Goal: Contribute content: Contribute content

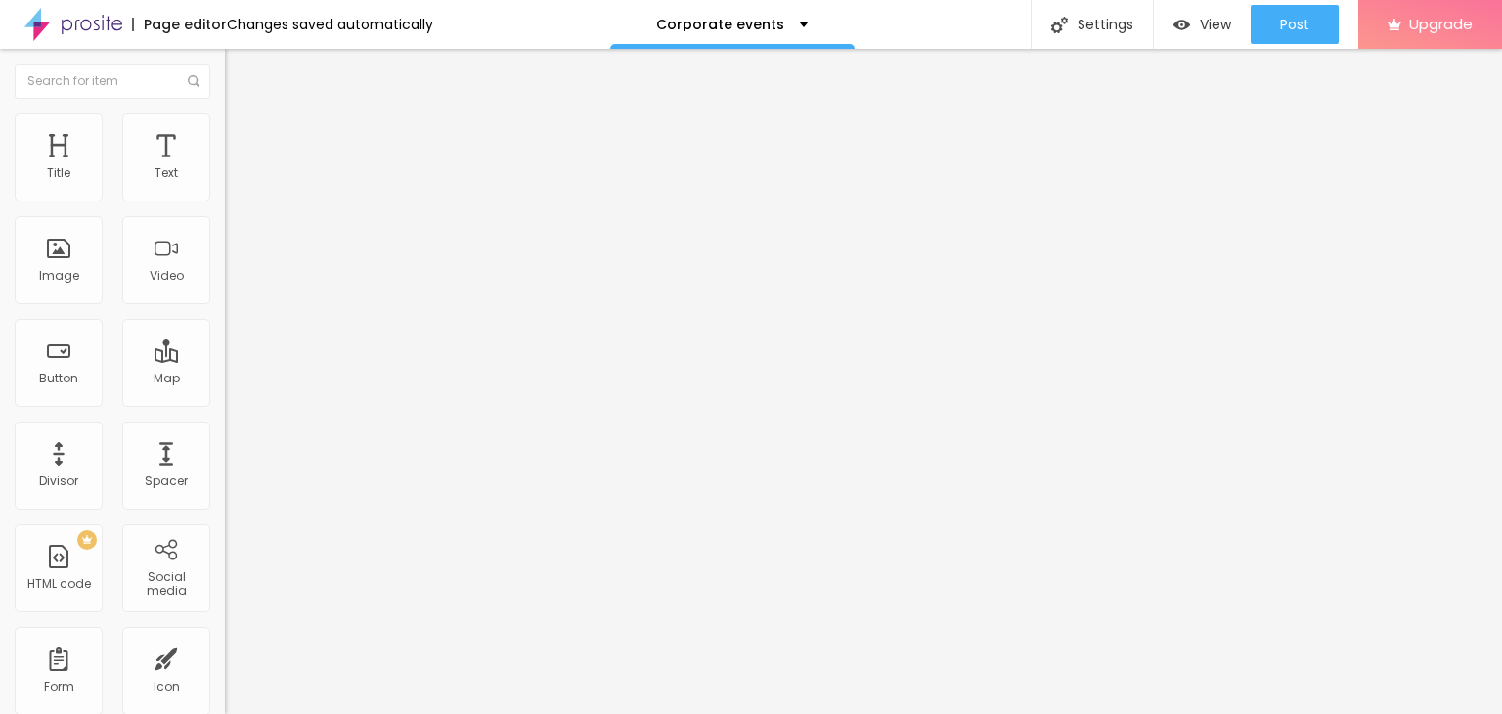
click at [225, 194] on img at bounding box center [232, 187] width 14 height 14
click at [225, 137] on ul "Content Style Advanced" at bounding box center [337, 123] width 225 height 59
click at [225, 121] on img at bounding box center [234, 122] width 18 height 18
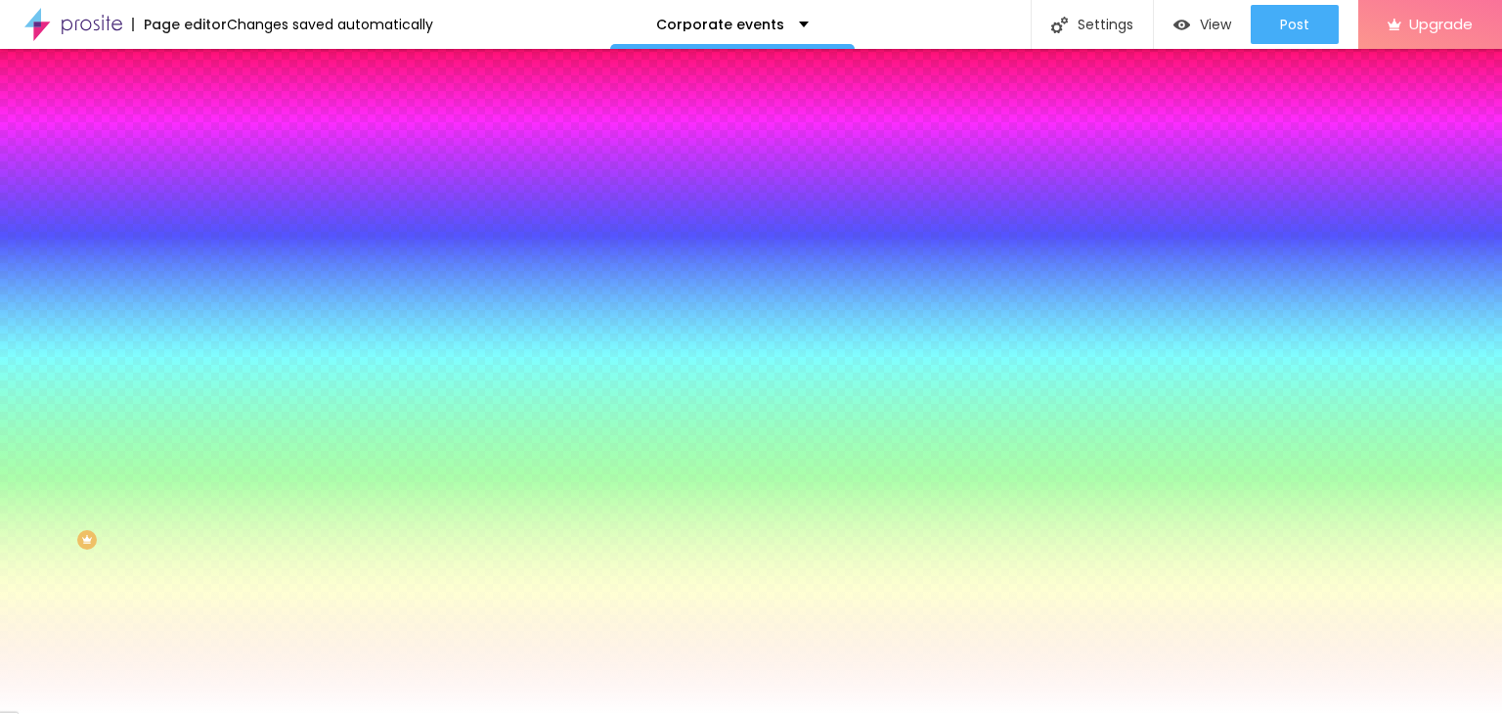
click at [225, 133] on li "Advanced" at bounding box center [337, 143] width 225 height 20
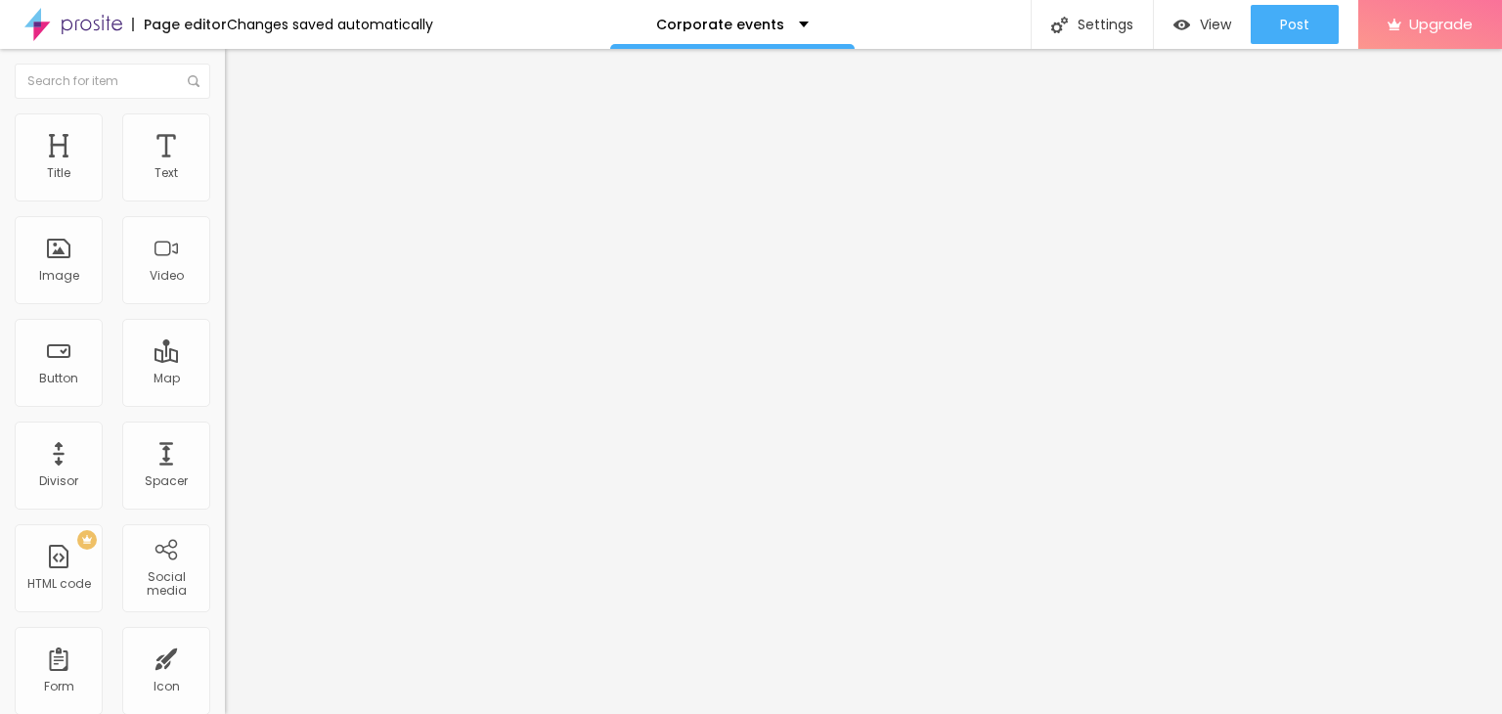
click at [225, 497] on input "text" at bounding box center [342, 507] width 235 height 20
click at [225, 441] on input "text" at bounding box center [342, 451] width 235 height 20
click at [225, 57] on button "Edit null" at bounding box center [337, 71] width 225 height 45
click at [243, 138] on font "Advanced" at bounding box center [275, 146] width 64 height 17
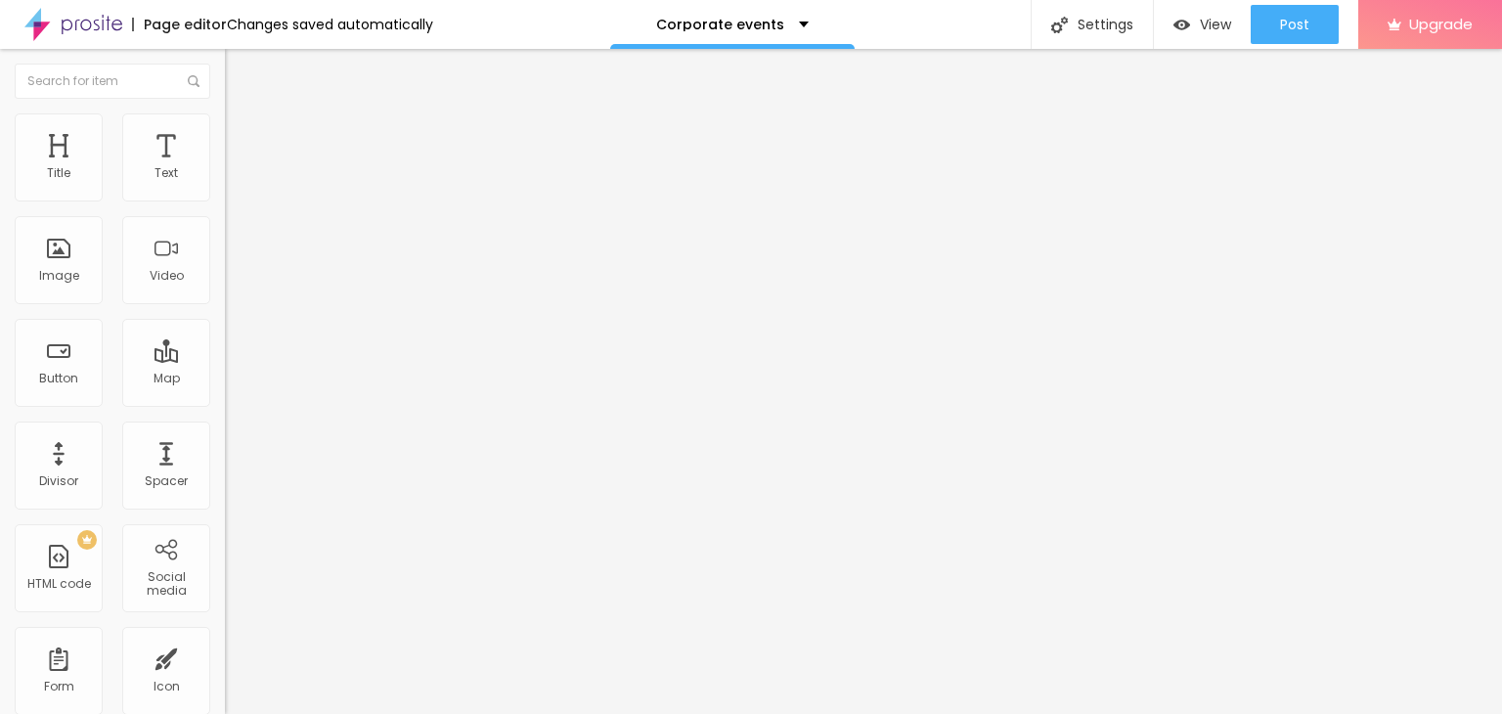
click at [225, 564] on div at bounding box center [337, 564] width 225 height 0
click at [225, 62] on button "Edit null" at bounding box center [337, 71] width 225 height 45
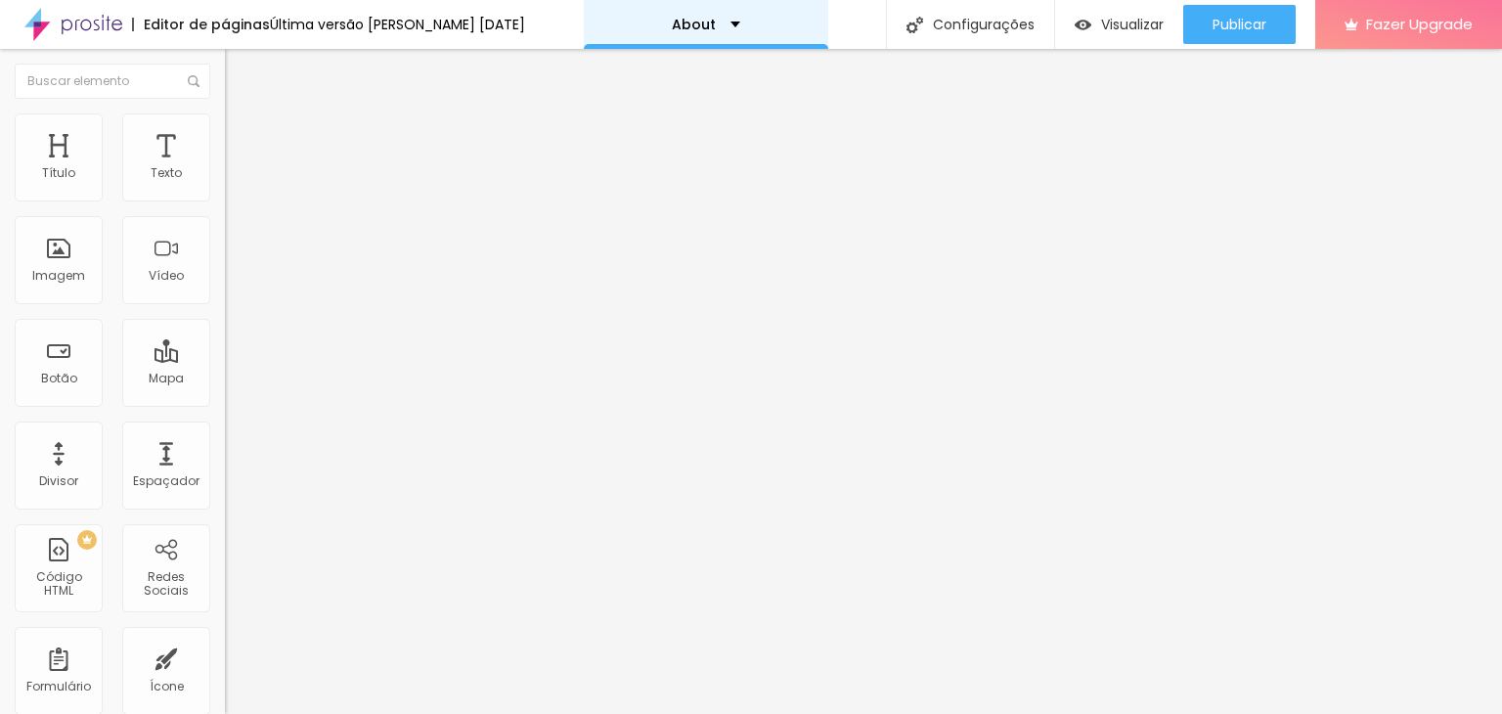
click at [716, 22] on div "About" at bounding box center [706, 25] width 68 height 14
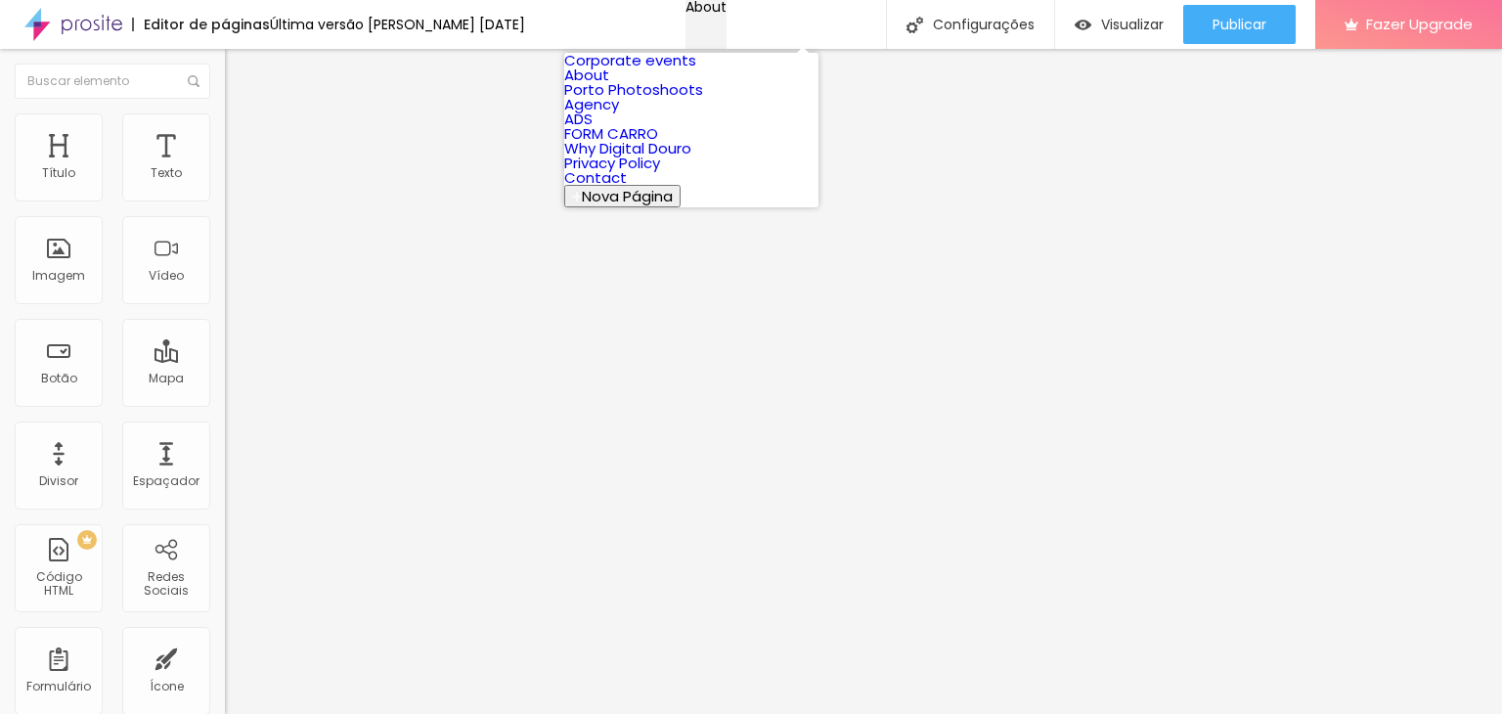
click at [716, 14] on div "About" at bounding box center [706, 7] width 41 height 14
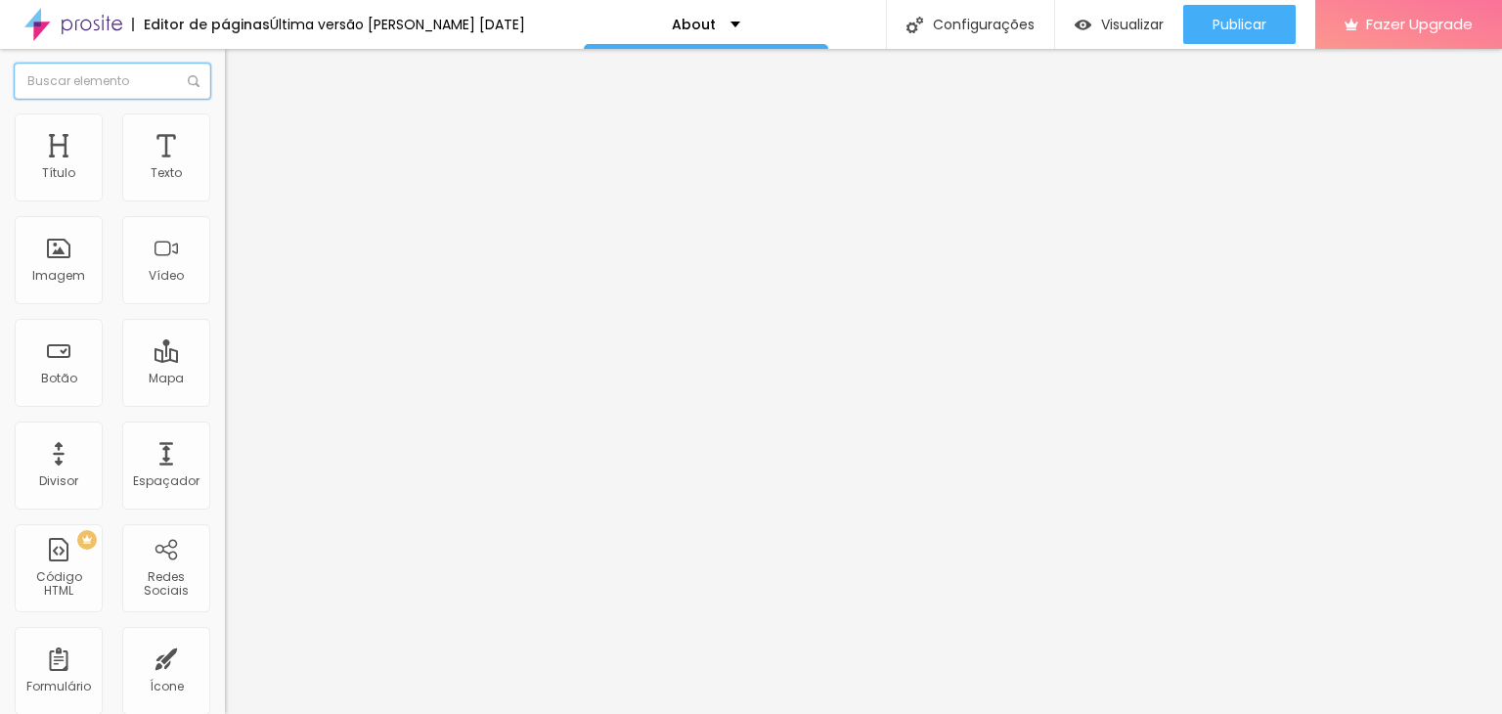
click at [108, 71] on input "text" at bounding box center [113, 81] width 196 height 35
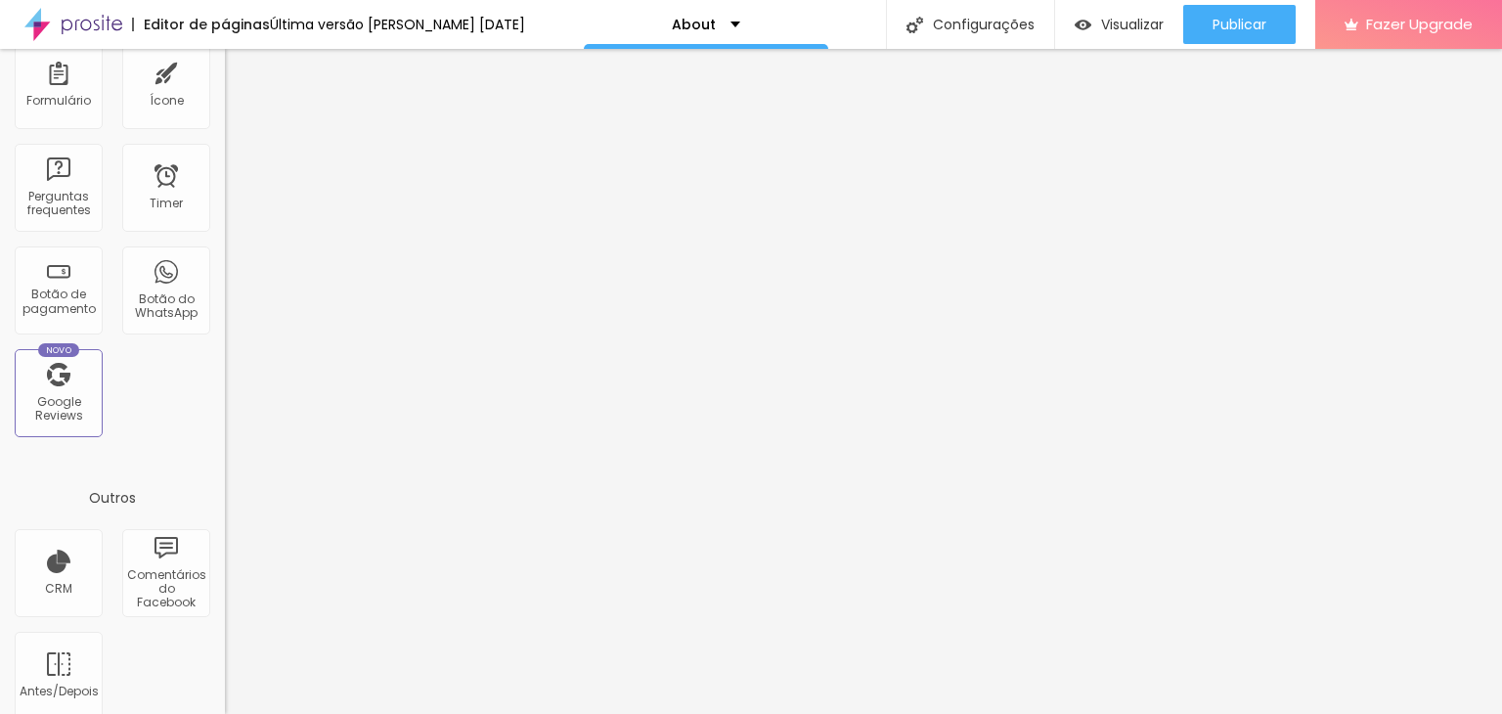
scroll to position [587, 0]
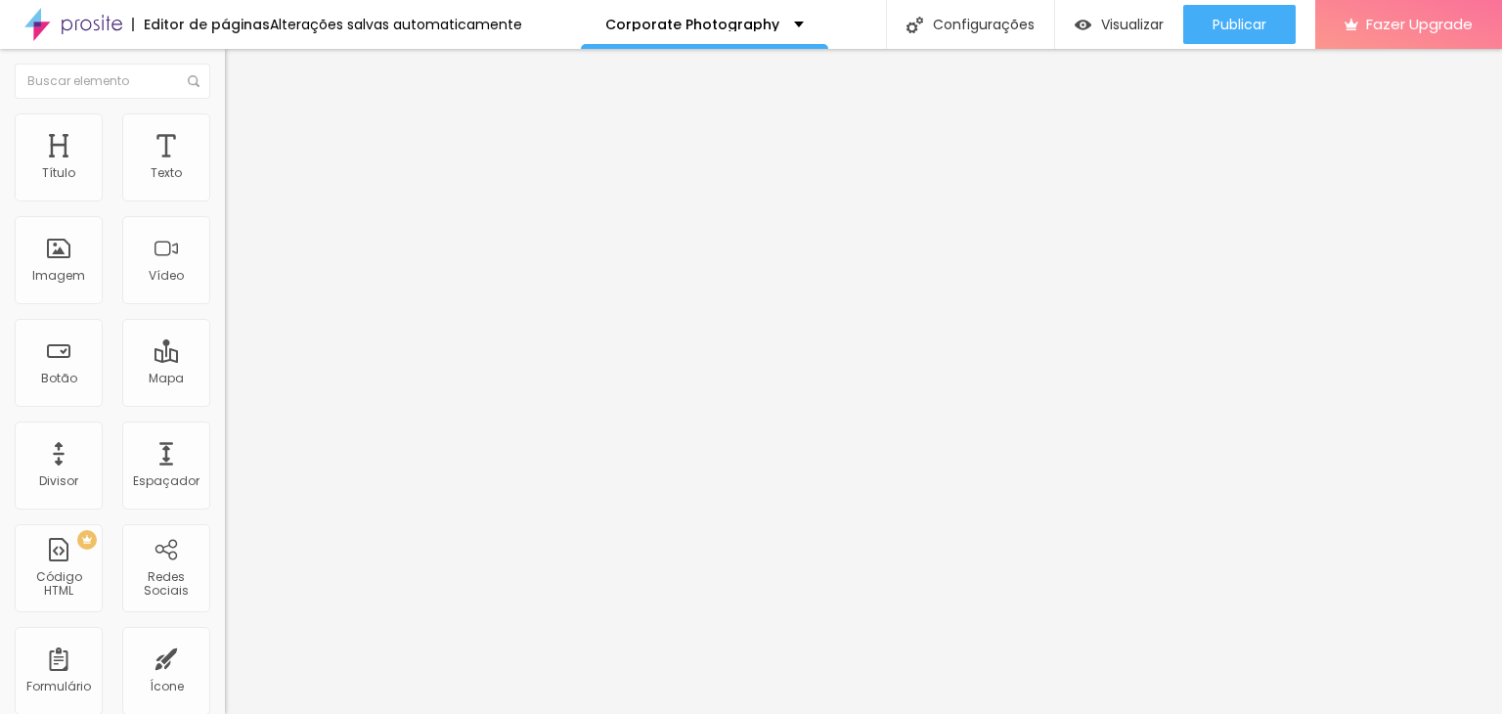
click at [240, 64] on div "Editar Texto" at bounding box center [295, 72] width 111 height 16
click at [160, 192] on div "Texto" at bounding box center [166, 157] width 88 height 88
click at [163, 166] on div "Texto" at bounding box center [166, 173] width 31 height 14
click at [225, 122] on img at bounding box center [234, 122] width 18 height 18
click at [243, 115] on span "Estilo" at bounding box center [258, 107] width 30 height 17
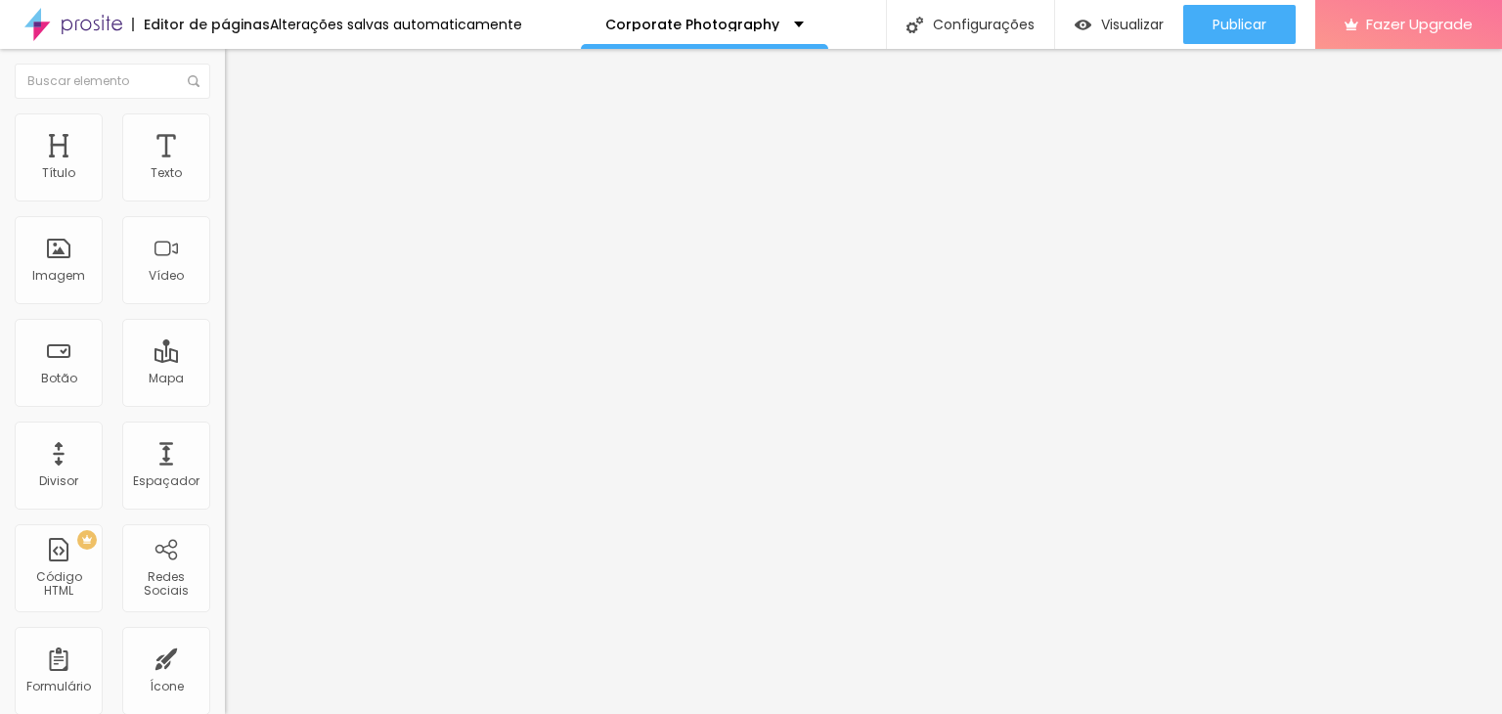
click at [225, 188] on button "button" at bounding box center [238, 177] width 27 height 21
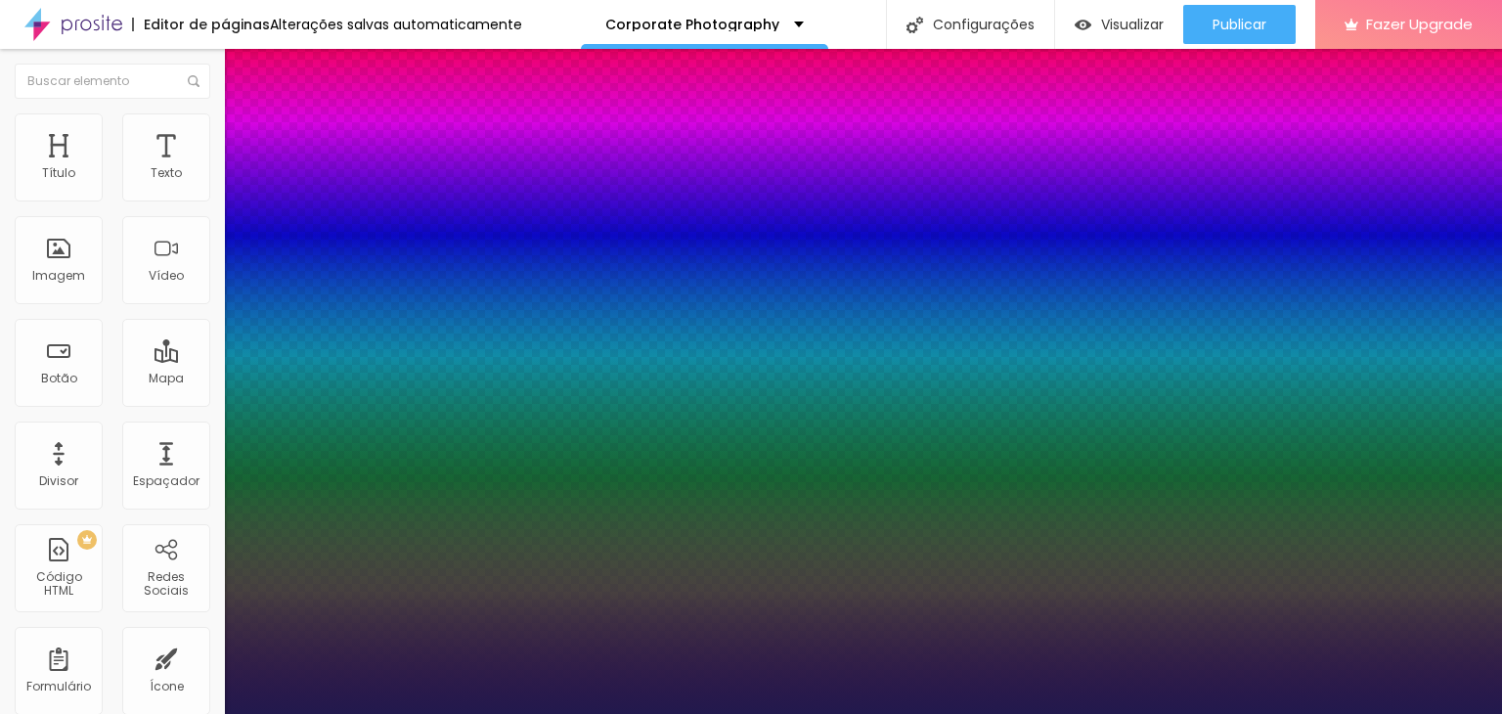
type input "1"
click at [192, 713] on div at bounding box center [751, 714] width 1502 height 0
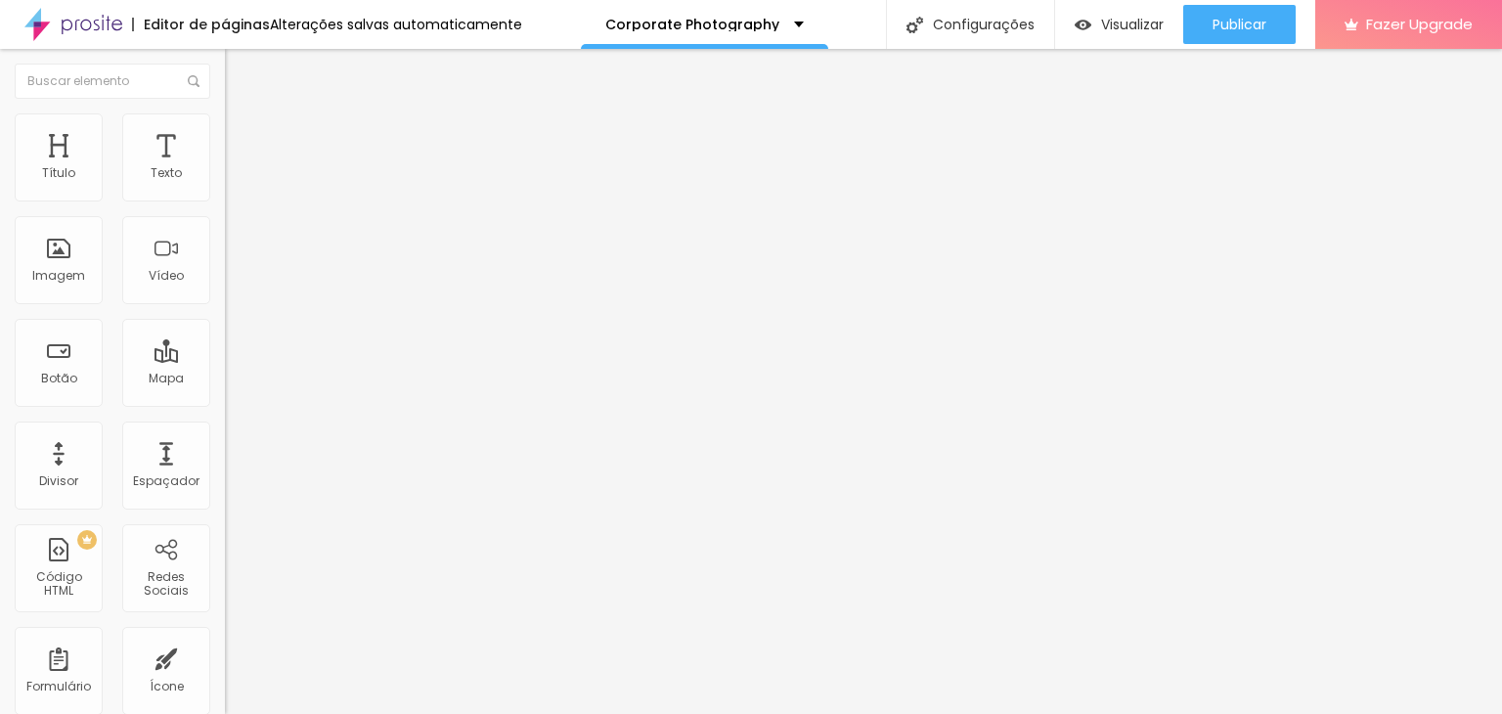
click at [241, 240] on icon "button" at bounding box center [243, 239] width 4 height 4
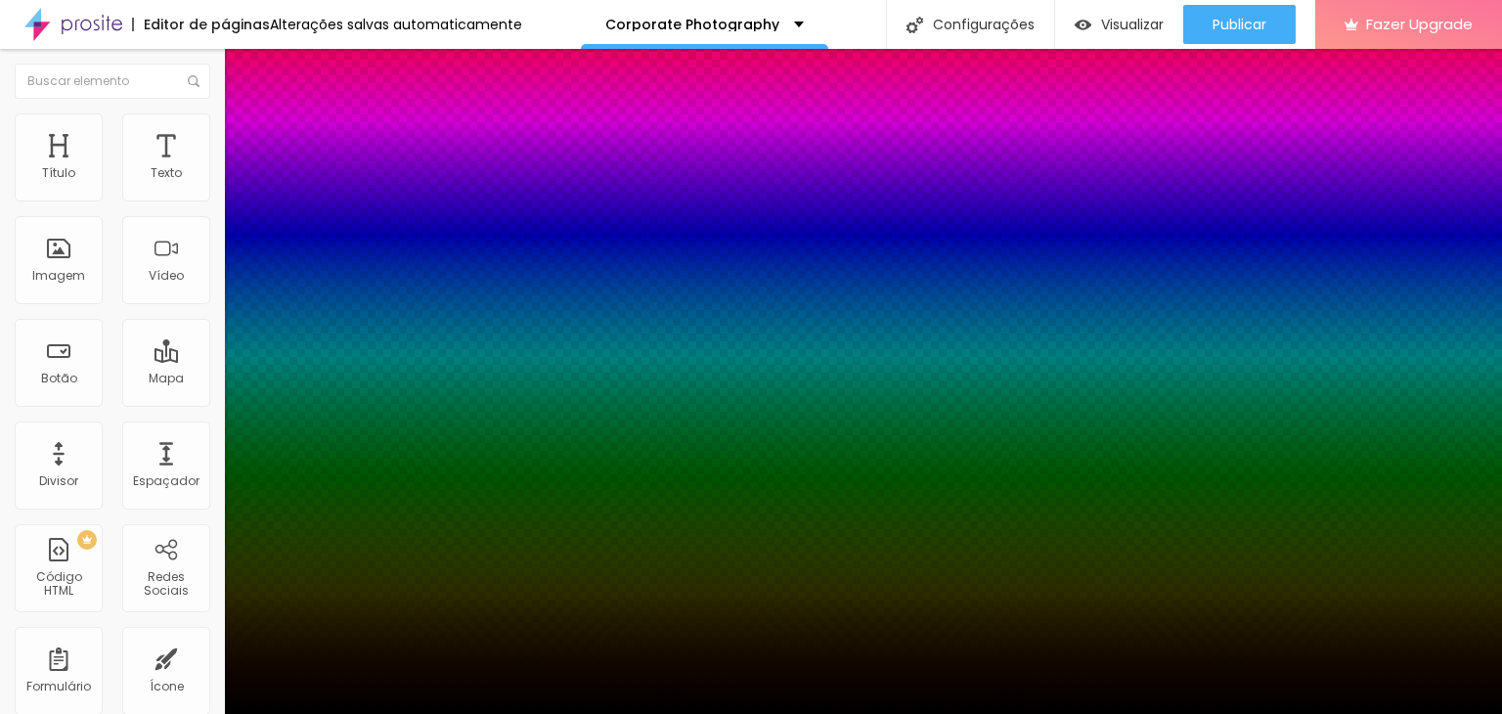
click at [201, 713] on div at bounding box center [751, 714] width 1502 height 0
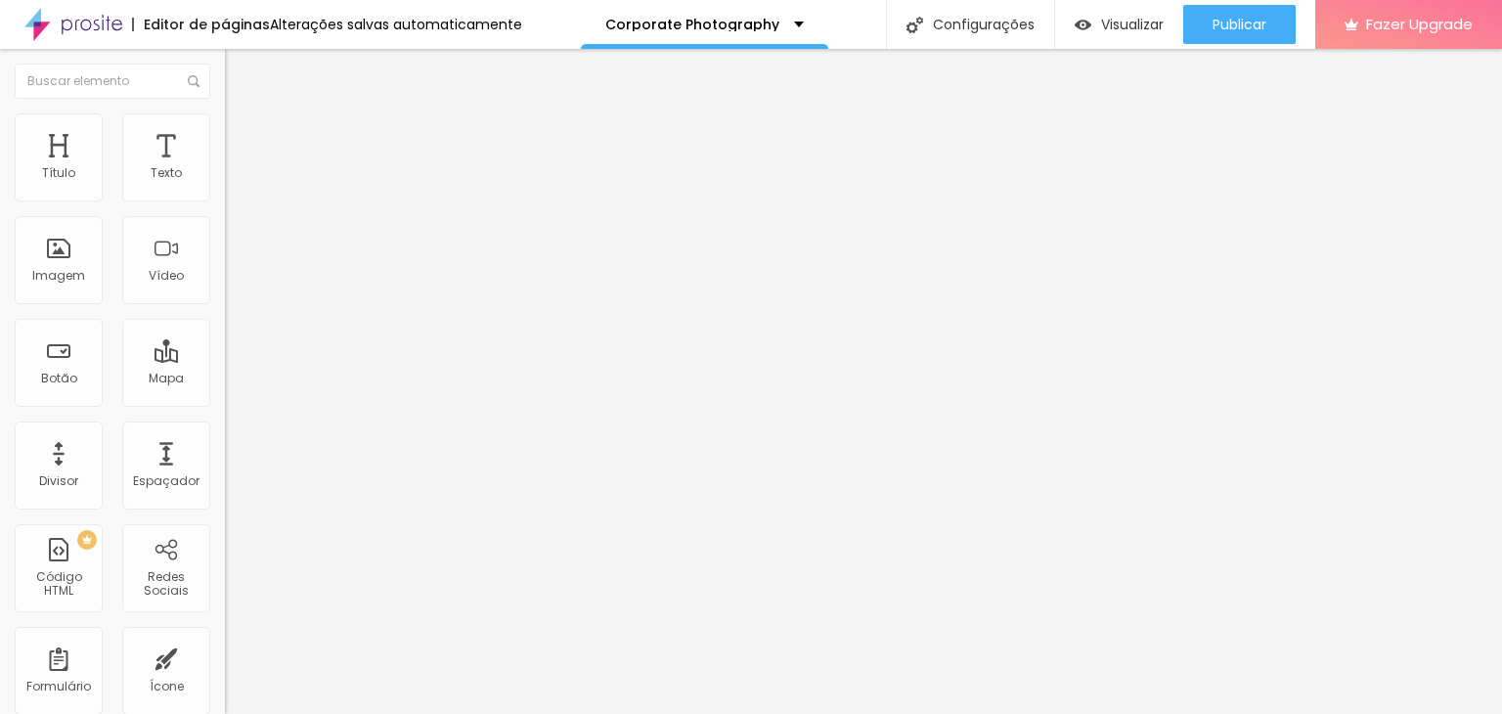
click at [225, 122] on li "Avançado" at bounding box center [337, 123] width 225 height 20
click at [225, 124] on ul "Estilo Avançado" at bounding box center [337, 113] width 225 height 39
click at [225, 113] on li "Estilo" at bounding box center [337, 104] width 225 height 20
click at [243, 135] on span "Avançado" at bounding box center [275, 126] width 65 height 17
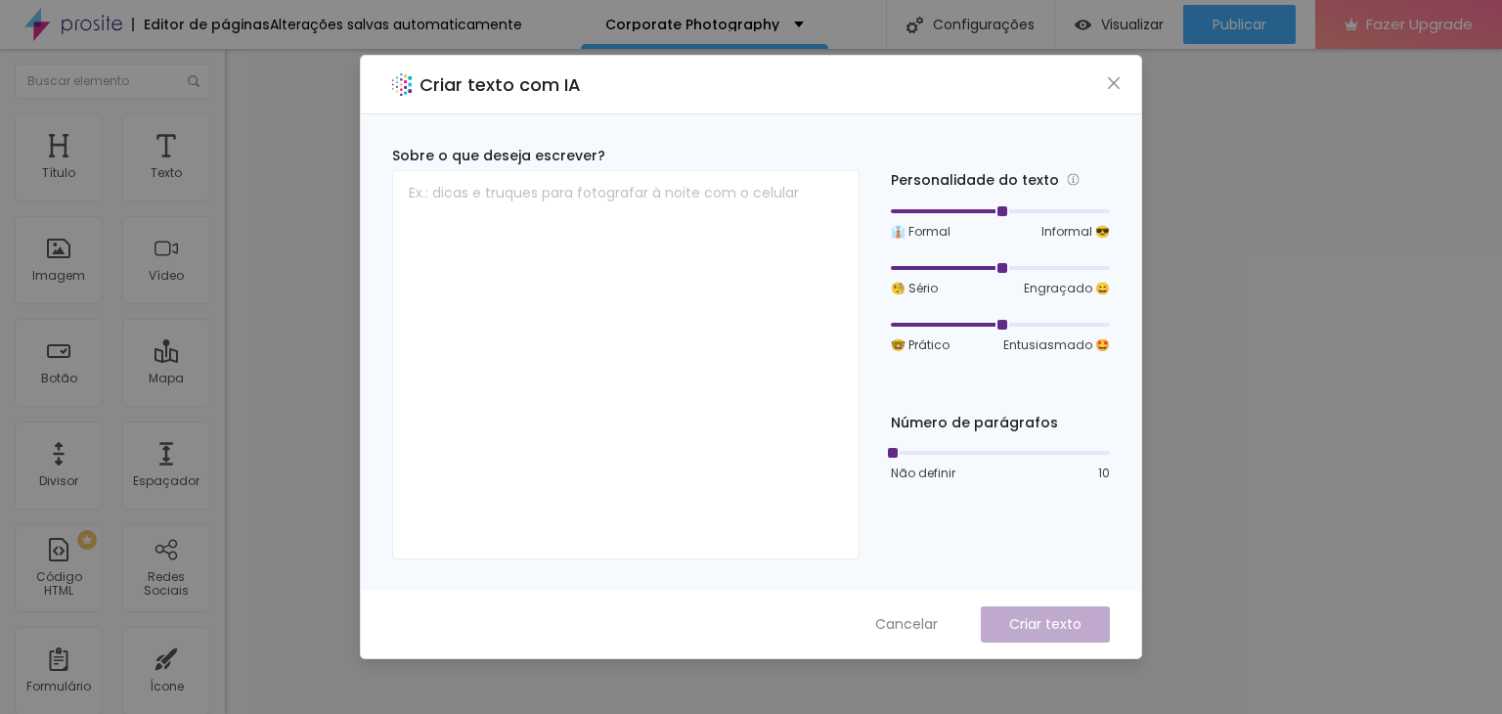
click at [1121, 99] on div "Criar texto com IA" at bounding box center [751, 85] width 780 height 59
click at [1121, 82] on icon "close" at bounding box center [1114, 83] width 16 height 16
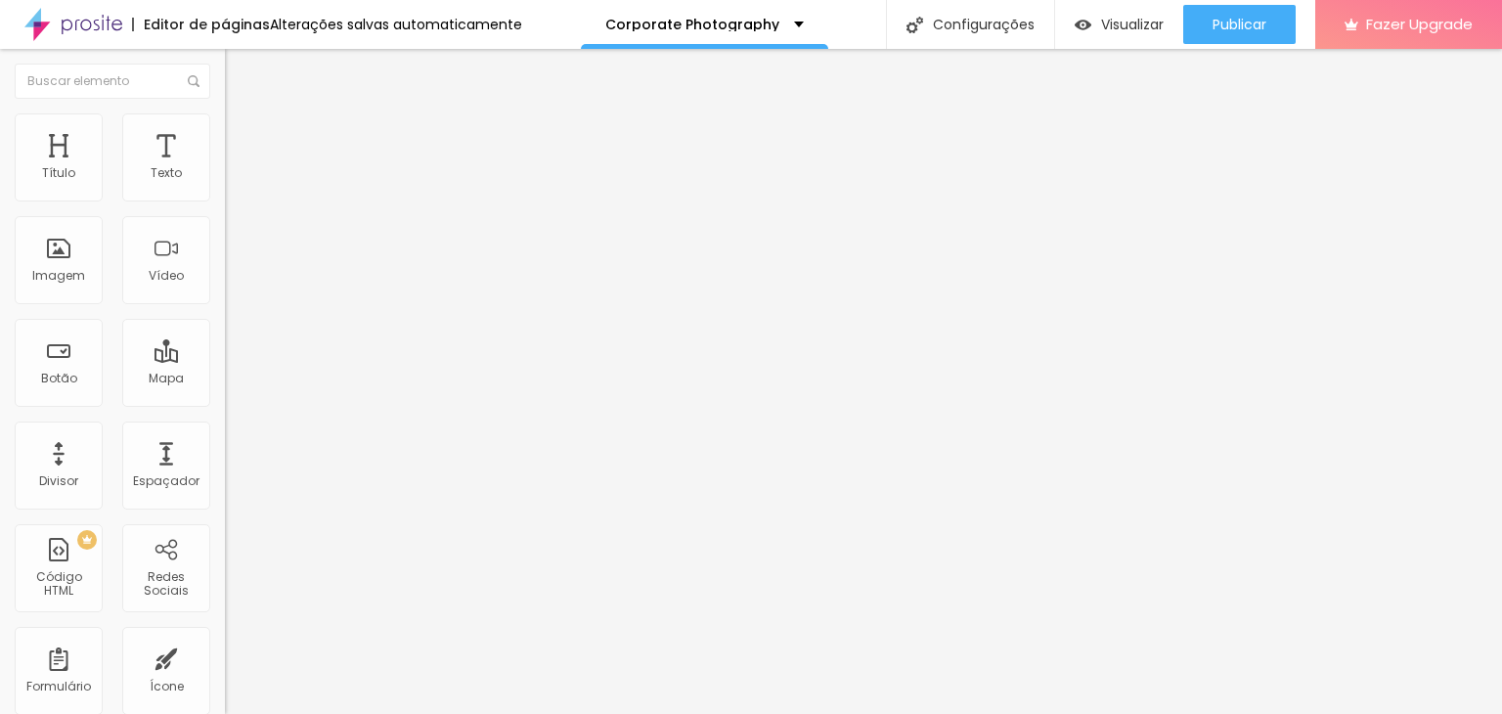
click at [225, 185] on span "Titulo 2" at bounding box center [257, 172] width 64 height 24
click at [225, 202] on span "Titulo 3" at bounding box center [252, 191] width 55 height 22
click at [225, 168] on span "Titulo 1" at bounding box center [257, 154] width 64 height 27
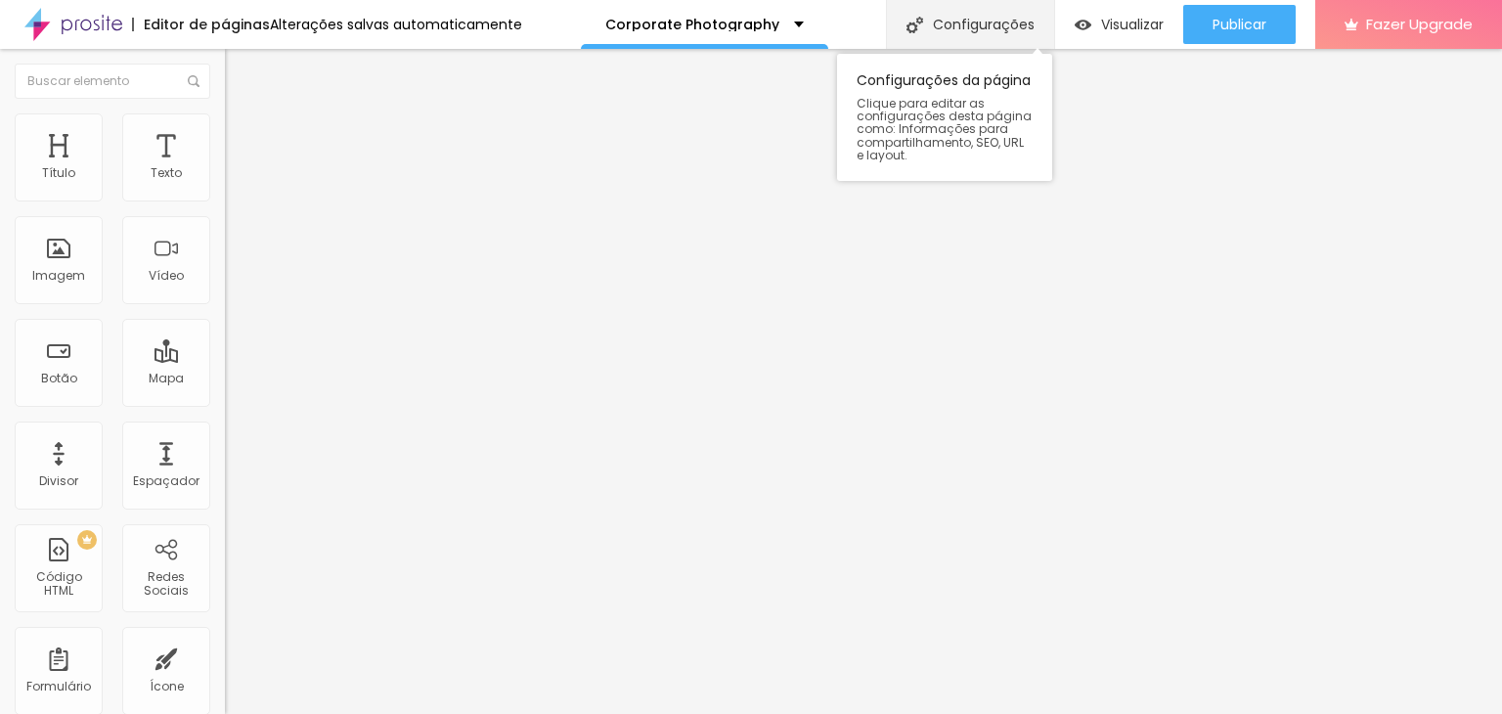
click at [995, 33] on div "Configurações" at bounding box center [970, 24] width 168 height 49
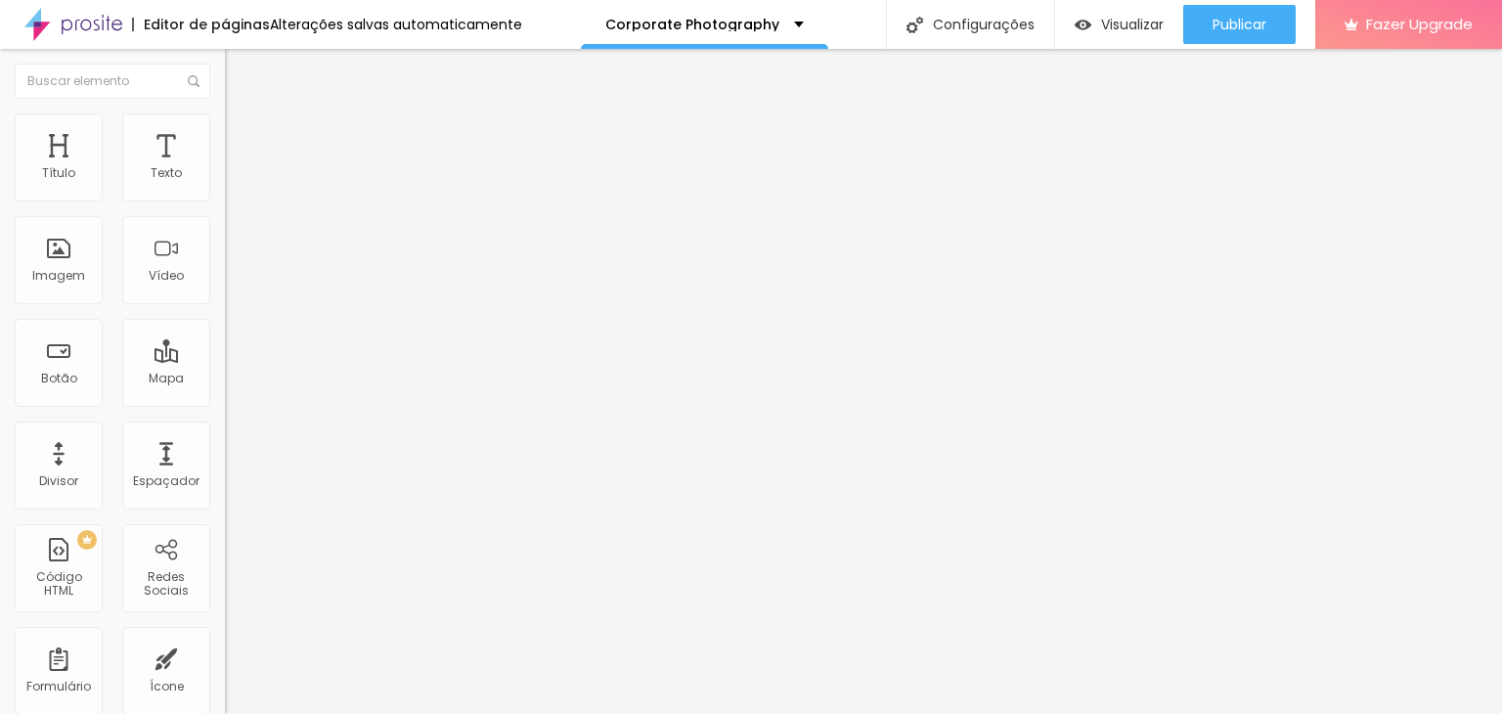
click at [1103, 26] on span "Visualizar" at bounding box center [1132, 25] width 63 height 16
click at [243, 133] on span "Estilo" at bounding box center [258, 126] width 30 height 17
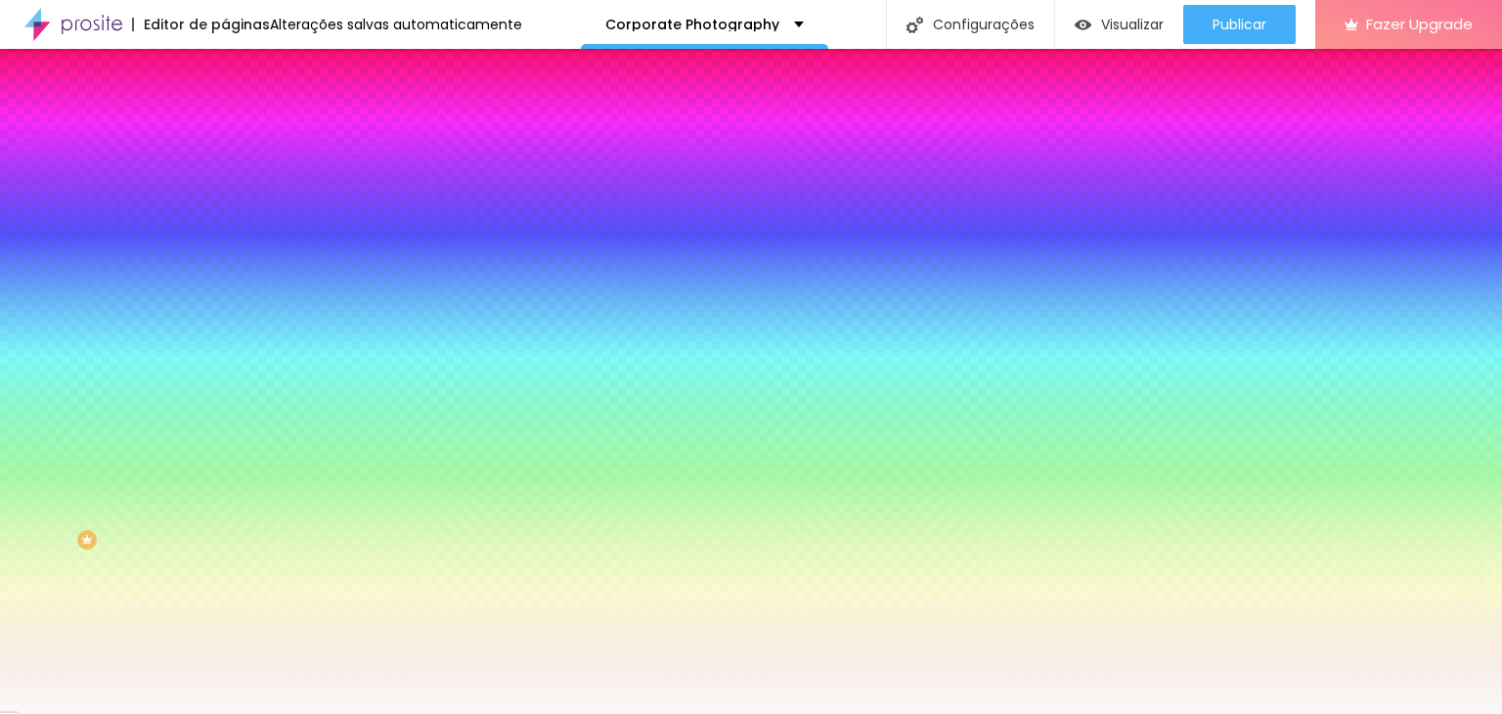
click at [225, 113] on li "Conteúdo" at bounding box center [337, 104] width 225 height 20
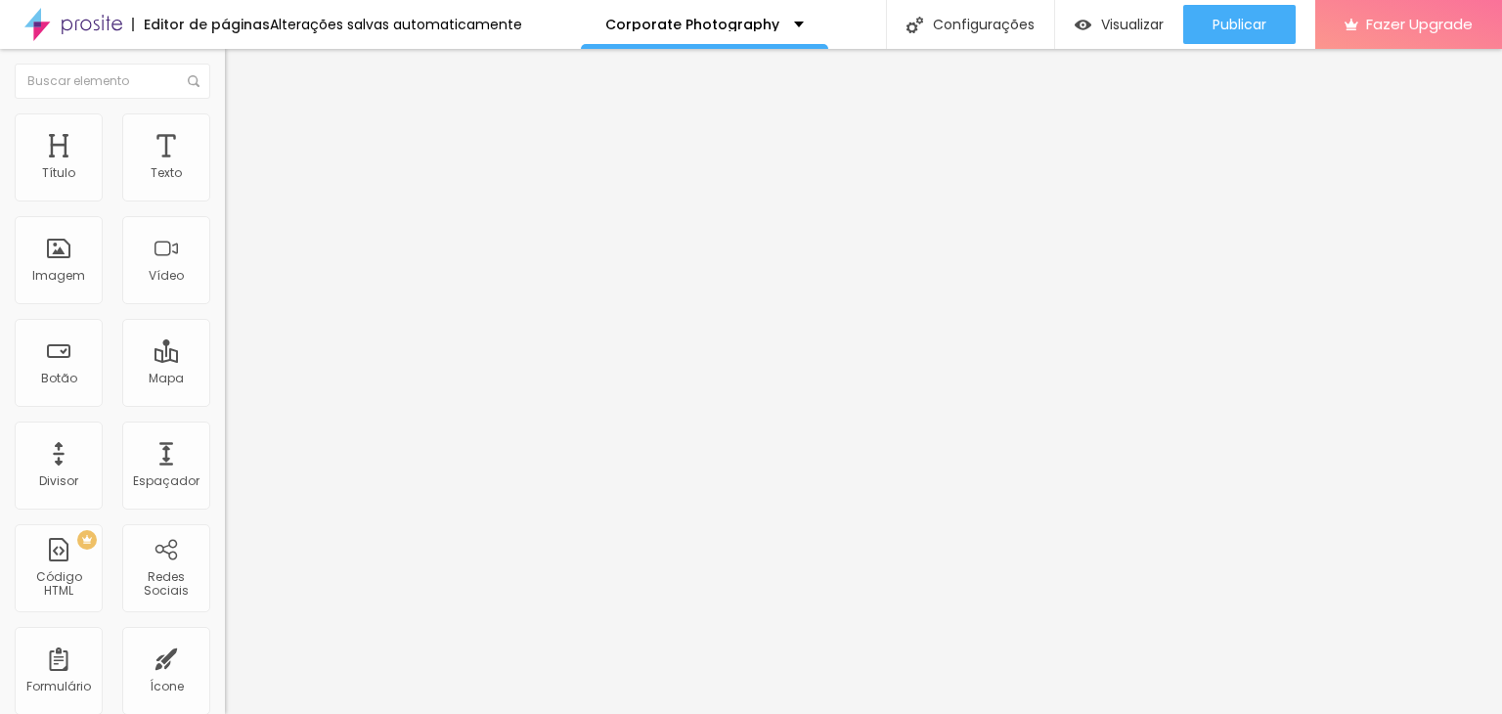
click at [225, 178] on img at bounding box center [232, 171] width 14 height 14
click at [225, 194] on img at bounding box center [232, 187] width 14 height 14
click at [240, 66] on img "button" at bounding box center [248, 72] width 16 height 16
click at [225, 166] on div "Adicionar imagem" at bounding box center [337, 160] width 225 height 14
click at [225, 168] on span "Adicionar imagem" at bounding box center [288, 160] width 126 height 17
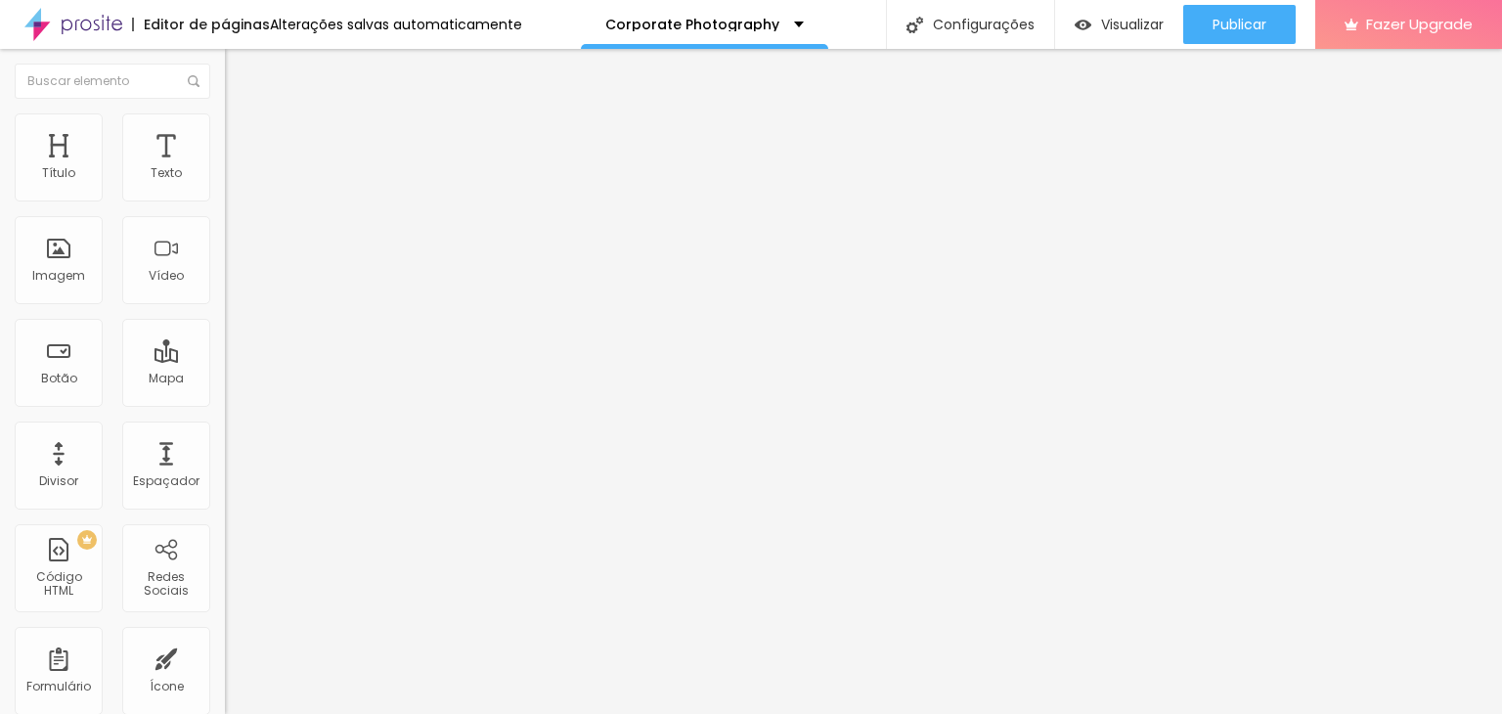
scroll to position [1815, 0]
click at [225, 194] on img at bounding box center [232, 187] width 14 height 14
click at [225, 279] on img at bounding box center [232, 272] width 14 height 14
click at [225, 263] on img at bounding box center [232, 256] width 14 height 14
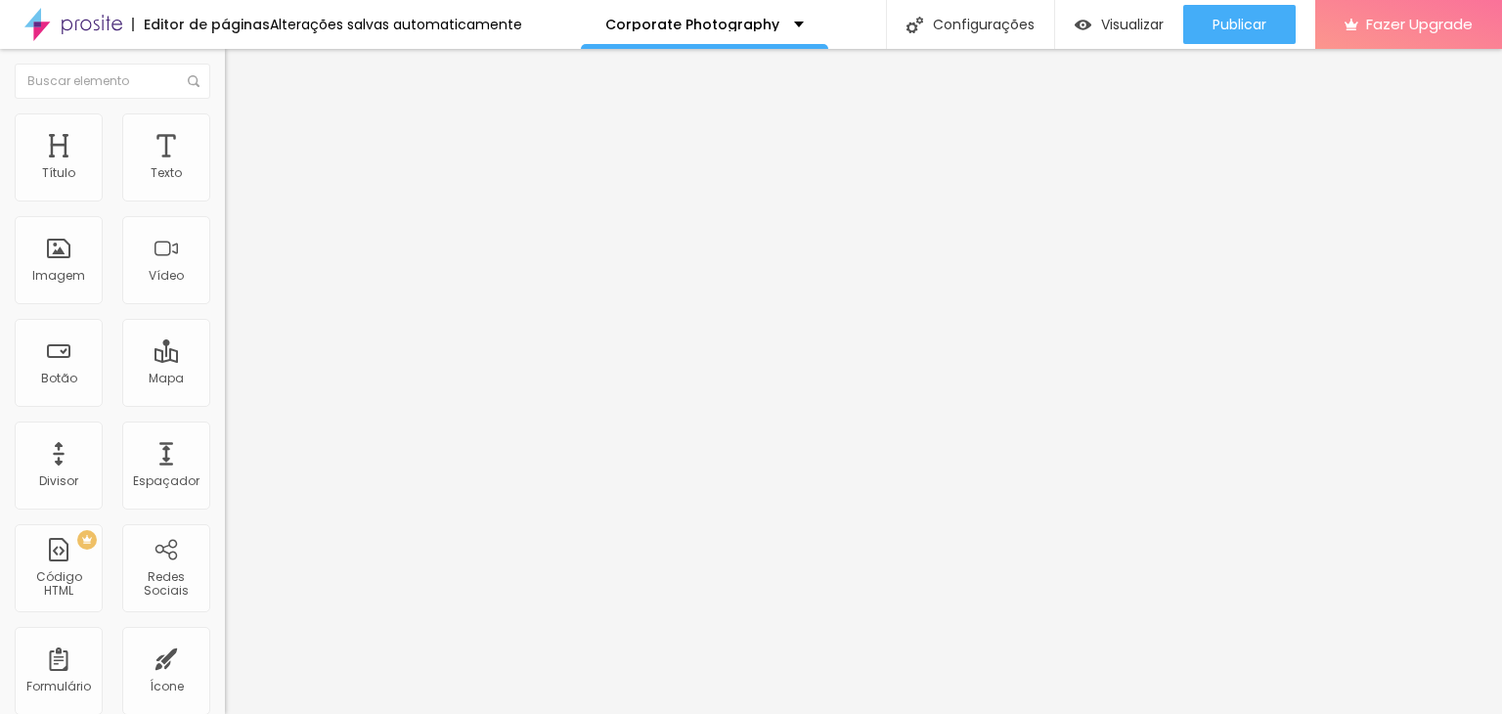
click at [225, 306] on span "Original" at bounding box center [248, 297] width 47 height 17
click at [225, 113] on img at bounding box center [234, 122] width 18 height 18
click at [309, 185] on button "px" at bounding box center [324, 174] width 30 height 21
type input "600"
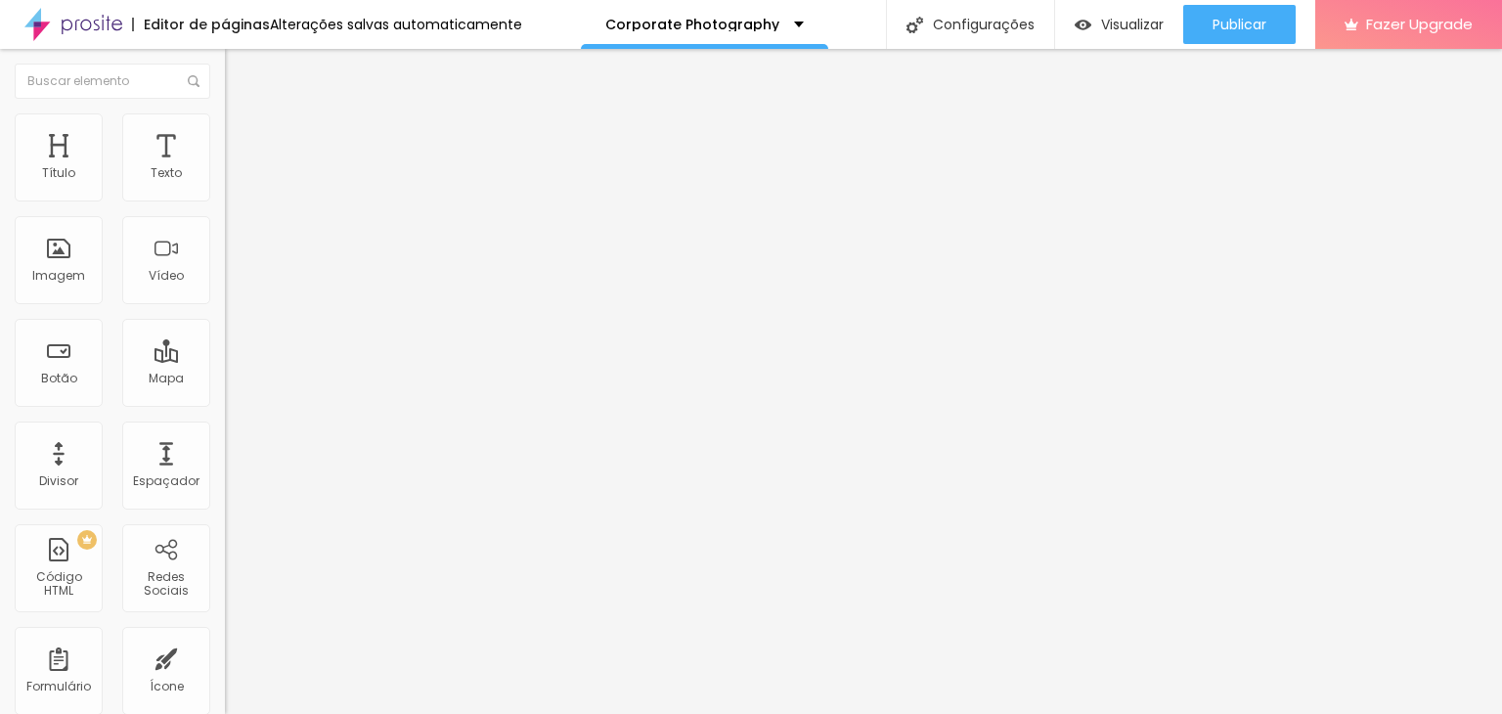
type input "600"
click at [350, 185] on button "%" at bounding box center [363, 174] width 26 height 21
type input "100"
click at [243, 138] on span "Avançado" at bounding box center [275, 146] width 65 height 17
type input "0"
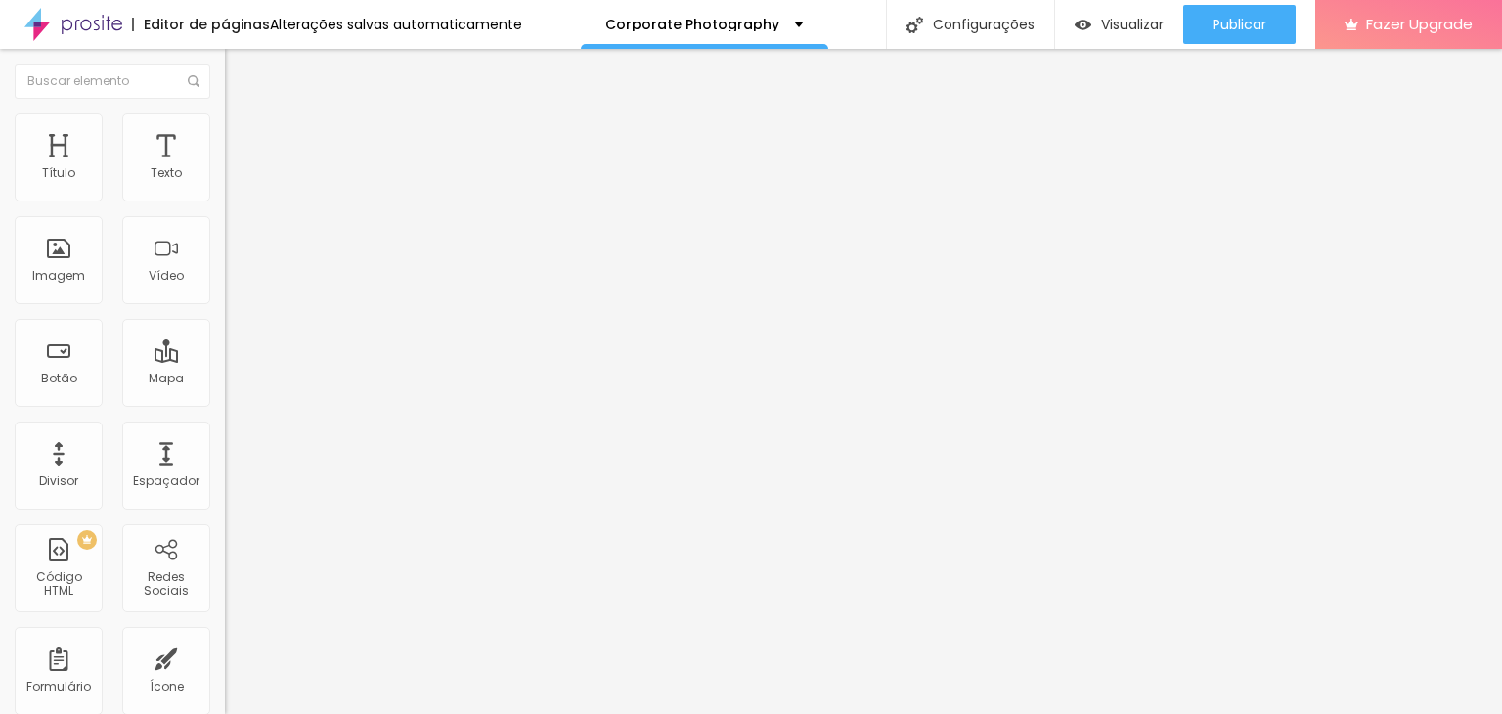
type input "0"
drag, startPoint x: 61, startPoint y: 185, endPoint x: 23, endPoint y: 190, distance: 37.5
type input "0"
click at [225, 379] on input "range" at bounding box center [288, 387] width 126 height 16
type input "7"
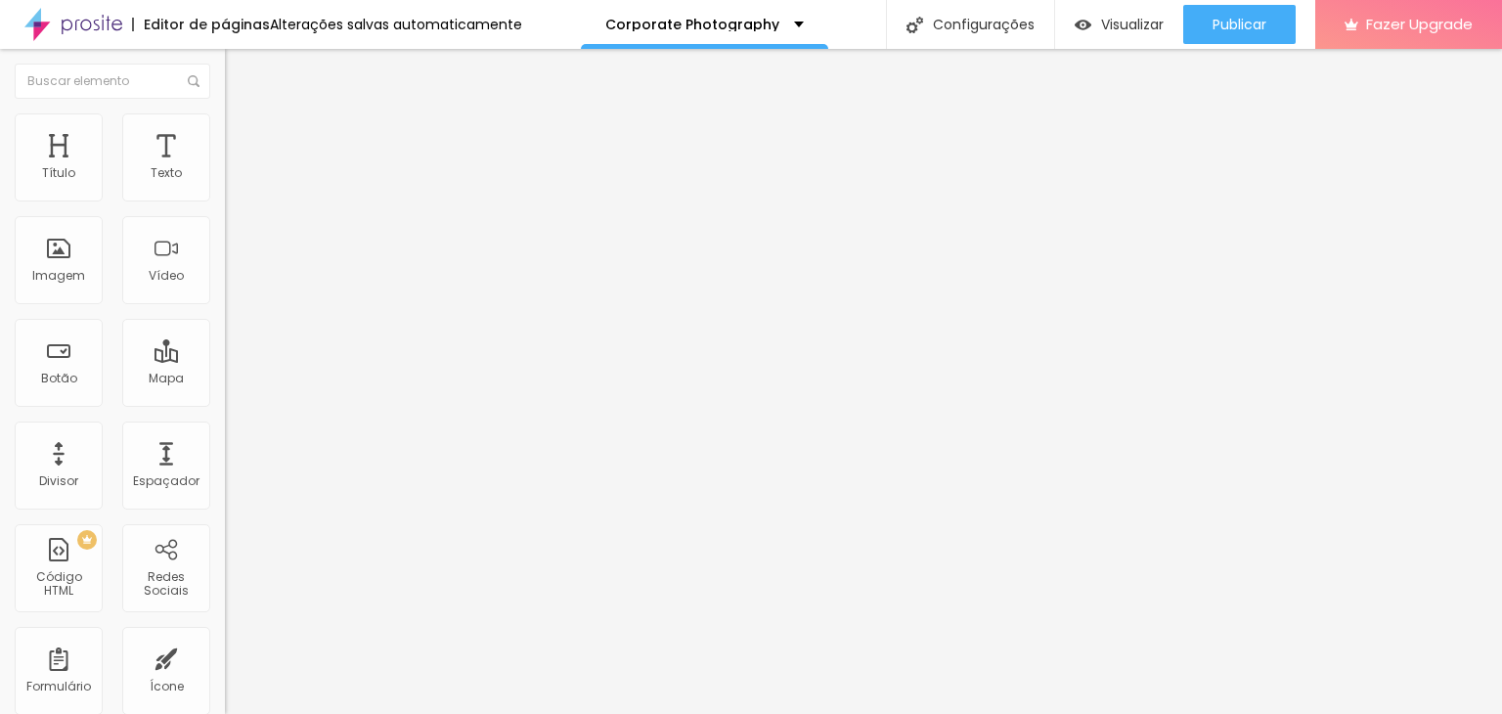
type input "7"
type input "0"
drag, startPoint x: 51, startPoint y: 232, endPoint x: 35, endPoint y: 228, distance: 16.1
type input "0"
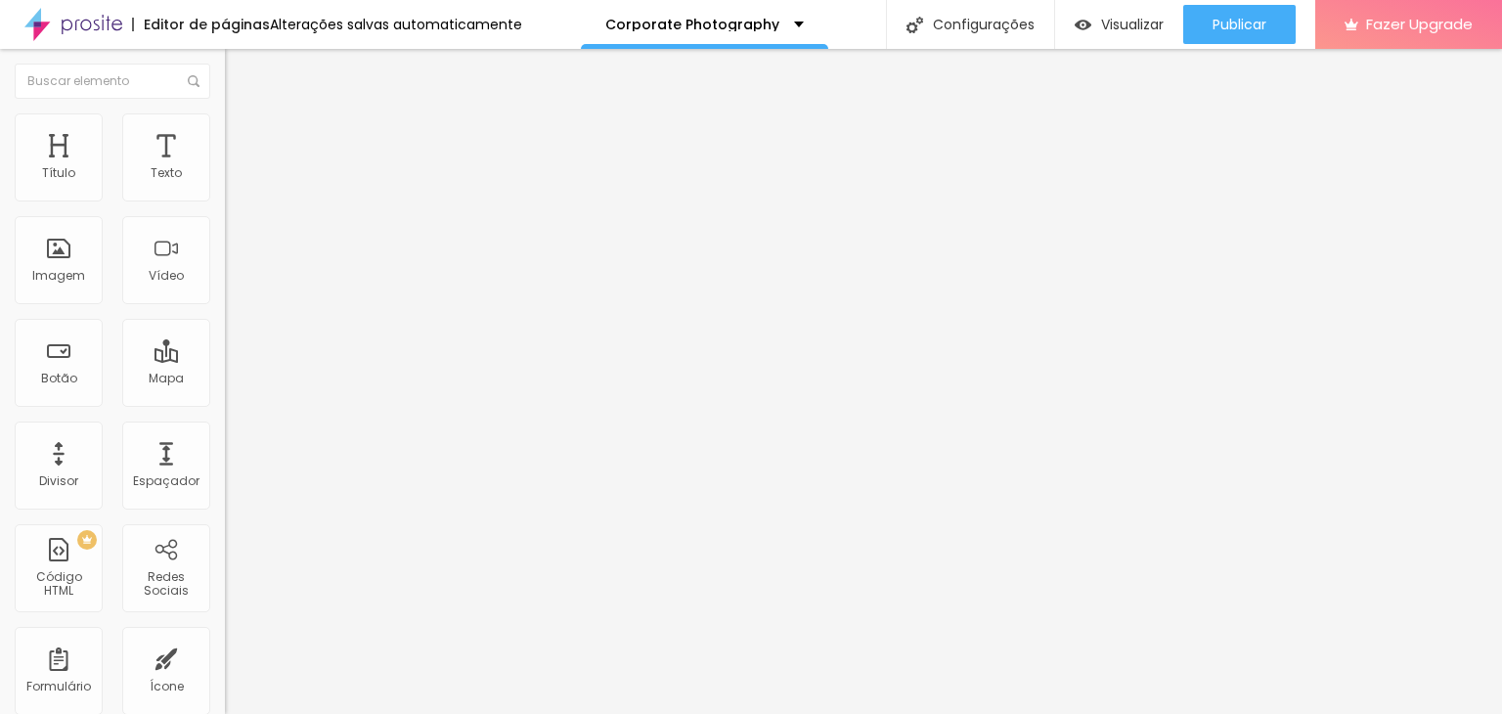
click at [225, 656] on input "range" at bounding box center [288, 664] width 126 height 16
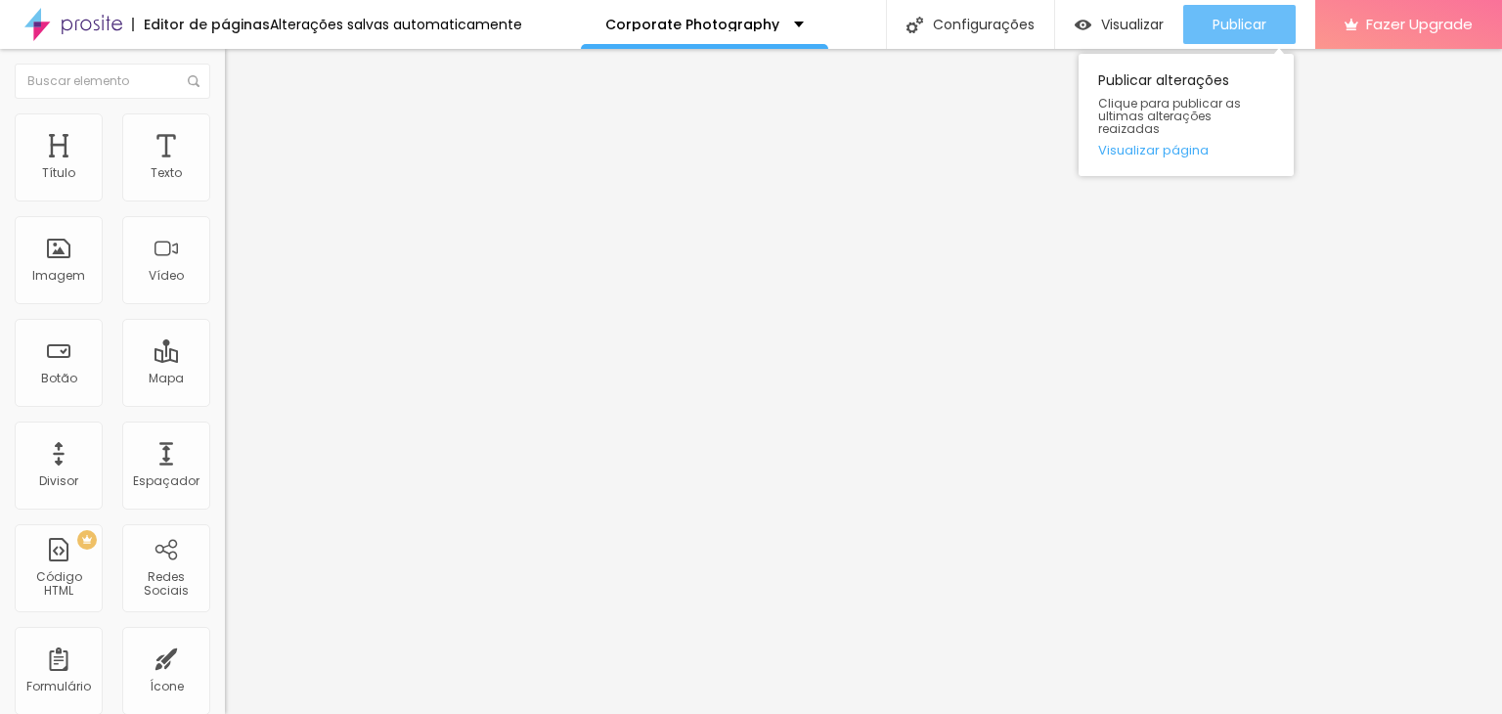
click at [1200, 26] on button "Publicar" at bounding box center [1239, 24] width 112 height 39
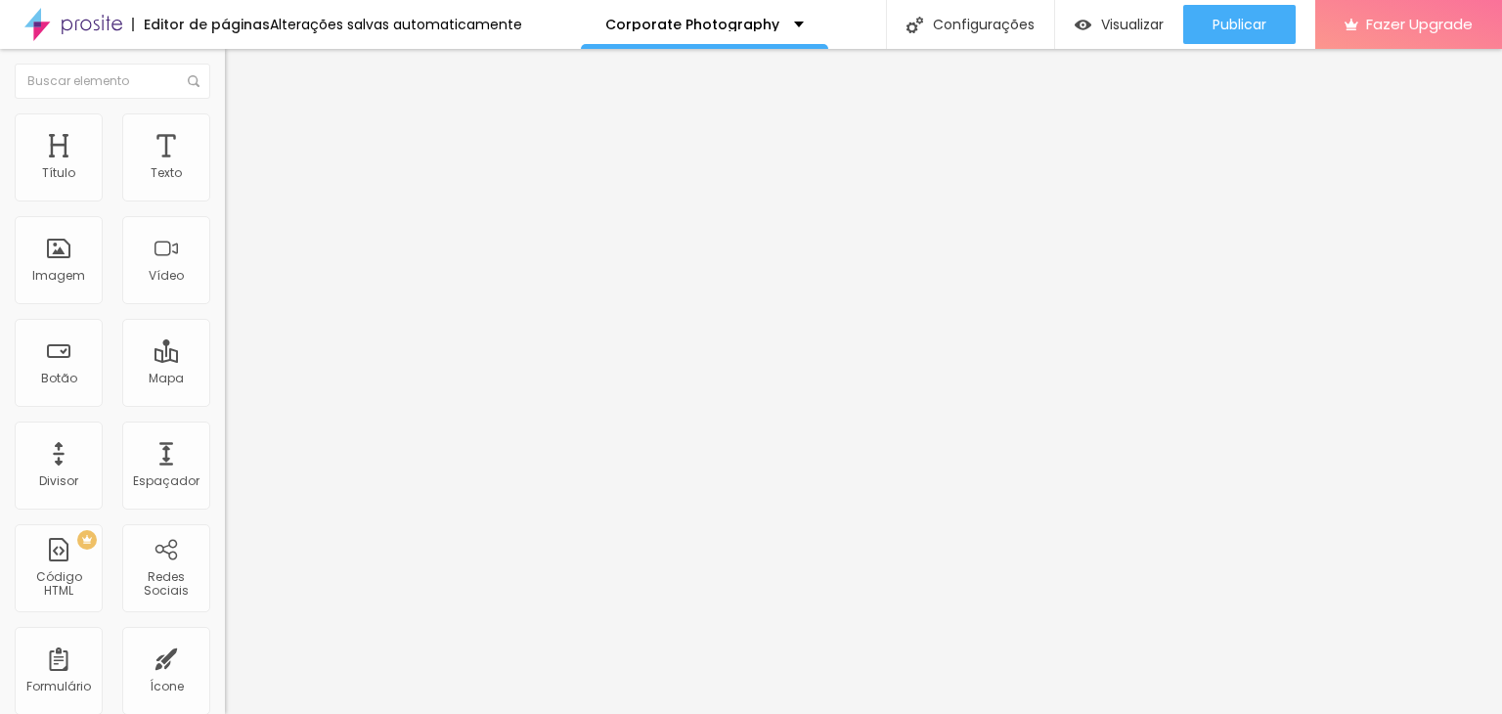
click at [240, 72] on img "button" at bounding box center [248, 72] width 16 height 16
click at [1141, 31] on span "Visualizar" at bounding box center [1132, 25] width 63 height 16
